Goal: Information Seeking & Learning: Learn about a topic

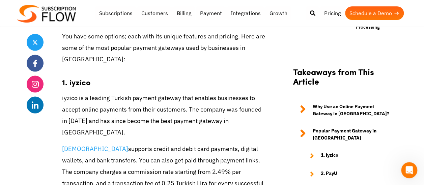
scroll to position [603, 0]
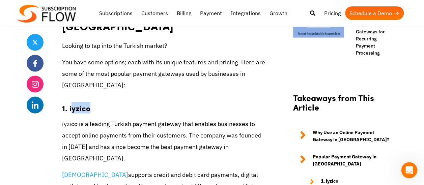
drag, startPoint x: 70, startPoint y: 72, endPoint x: 90, endPoint y: 72, distance: 20.2
click at [90, 96] on h3 "1. iyzico" at bounding box center [164, 104] width 204 height 17
drag, startPoint x: 90, startPoint y: 72, endPoint x: 67, endPoint y: 72, distance: 23.6
click at [67, 102] on strong "1. iyzico" at bounding box center [76, 107] width 28 height 11
drag, startPoint x: 69, startPoint y: 72, endPoint x: 91, endPoint y: 71, distance: 22.2
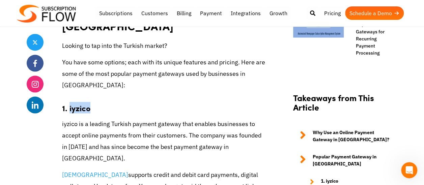
click at [91, 96] on h3 "1. iyzico" at bounding box center [164, 104] width 204 height 17
copy strong "iyzico"
click at [113, 118] on p "iyzico is a leading Turkish payment gateway that enables businesses to accept o…" at bounding box center [164, 141] width 204 height 46
